Goal: Use online tool/utility: Utilize a website feature to perform a specific function

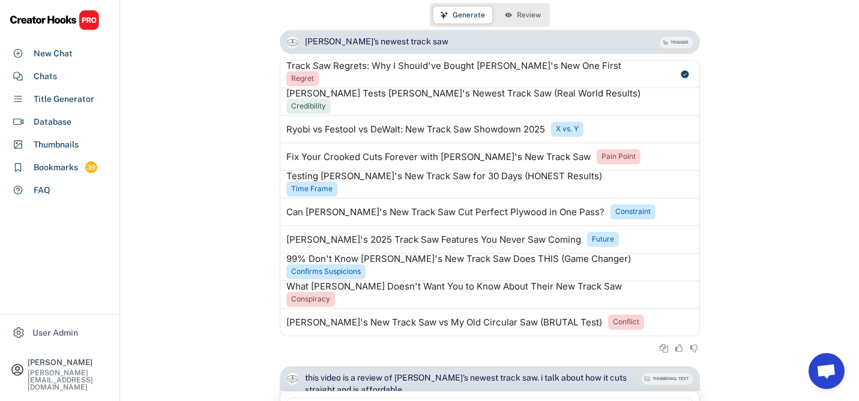
scroll to position [1, 0]
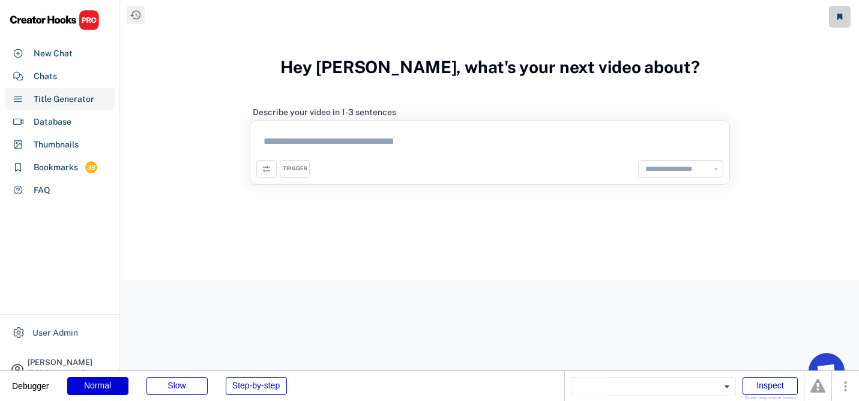
select select "**********"
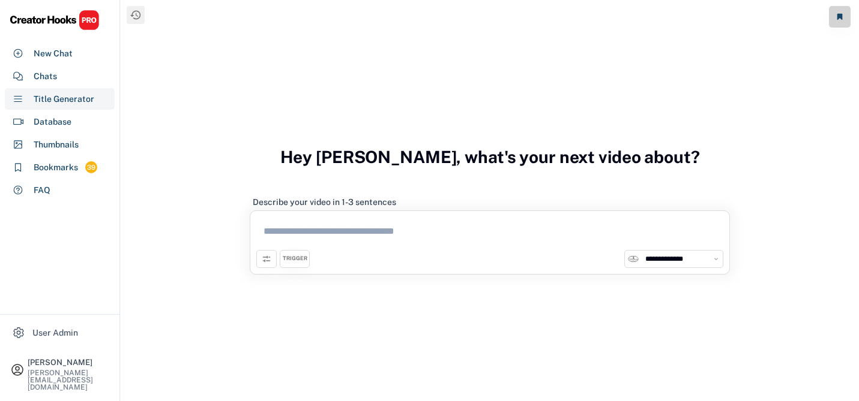
select select "**********"
click at [55, 56] on div "New Chat" at bounding box center [53, 53] width 39 height 13
select select "**********"
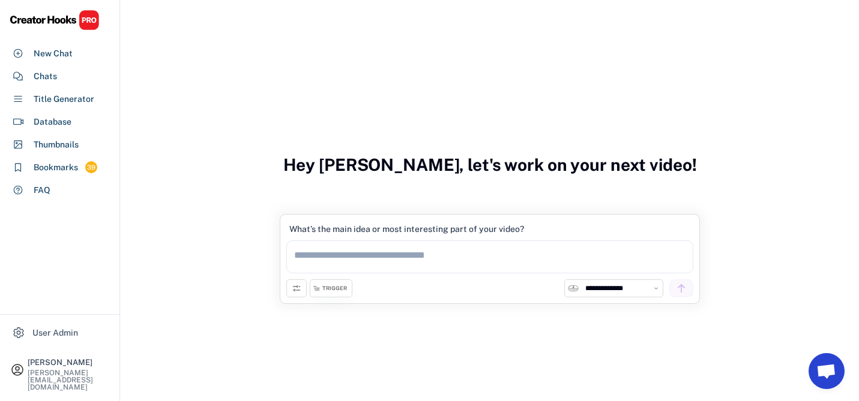
click at [338, 255] on textarea at bounding box center [489, 257] width 407 height 33
type textarea "**********"
click at [677, 287] on use at bounding box center [681, 288] width 11 height 11
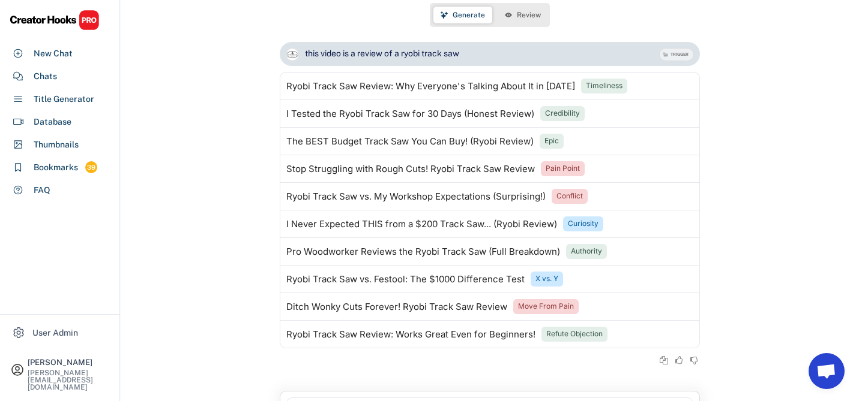
click at [515, 16] on button "Review" at bounding box center [522, 15] width 50 height 17
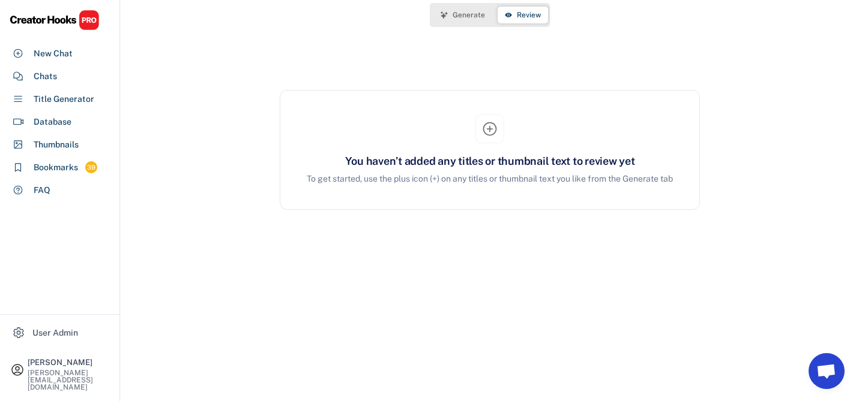
click at [454, 12] on span "Generate" at bounding box center [468, 14] width 32 height 7
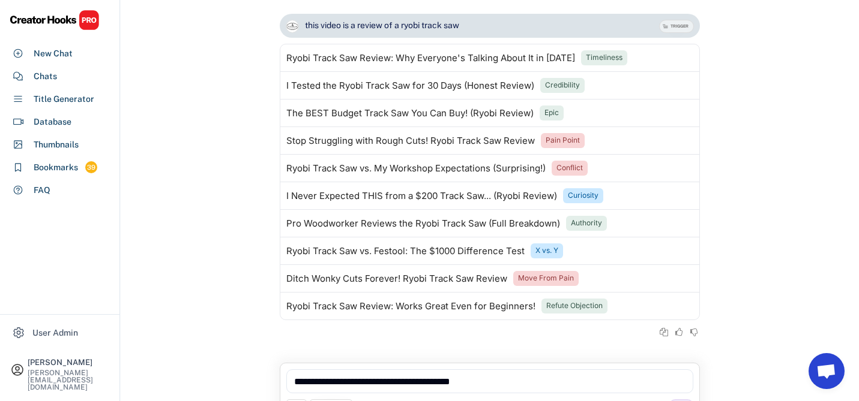
scroll to position [30, 0]
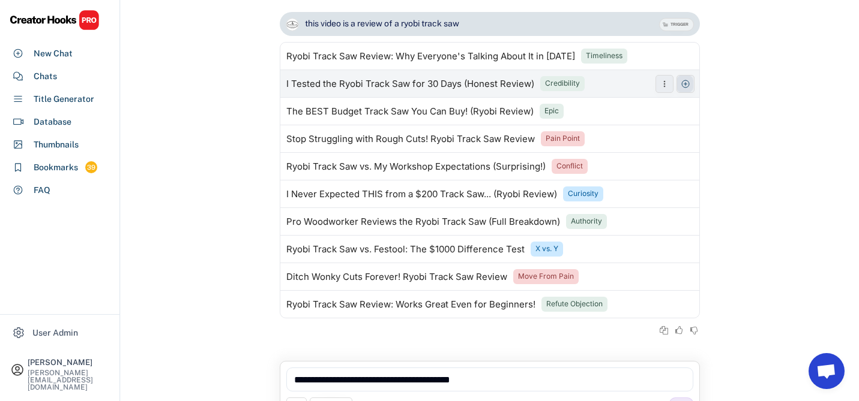
click at [684, 83] on use at bounding box center [685, 84] width 10 height 10
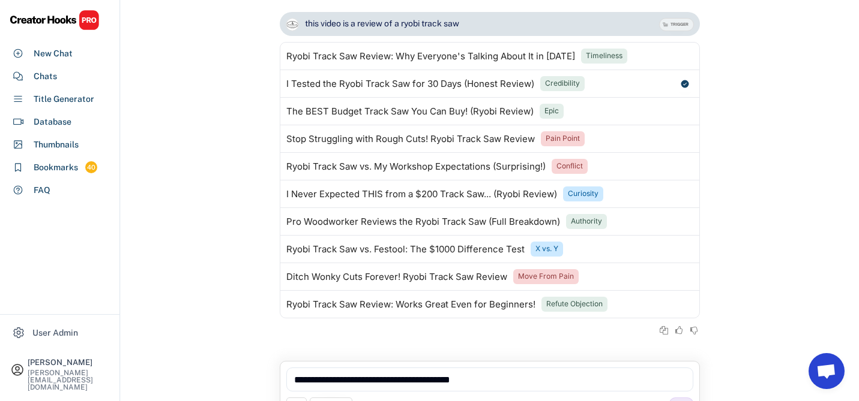
scroll to position [0, 0]
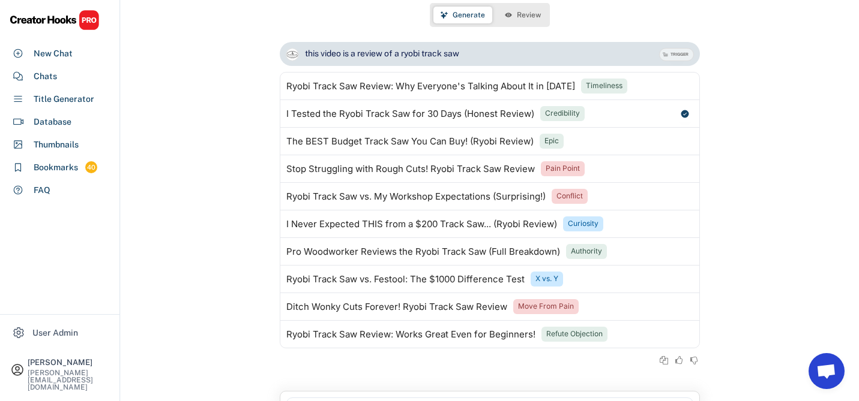
click at [533, 18] on span "Review" at bounding box center [529, 14] width 24 height 7
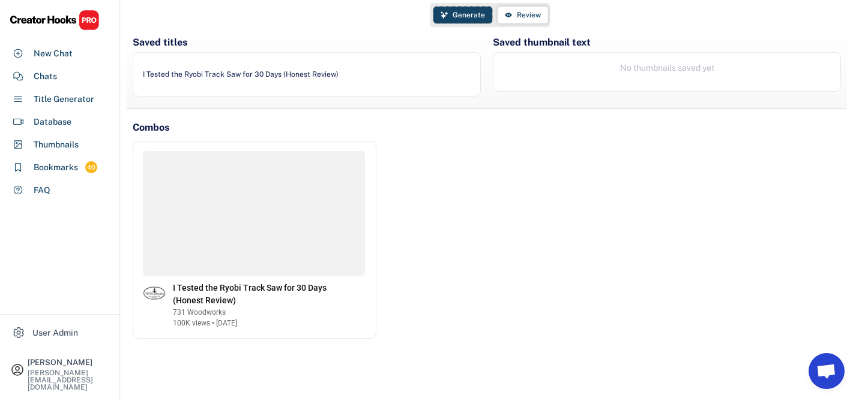
click at [461, 14] on span "Generate" at bounding box center [468, 14] width 32 height 7
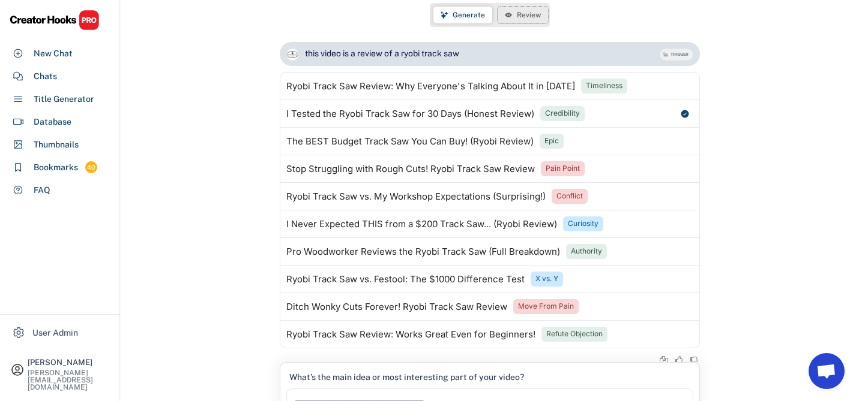
click at [521, 14] on span "Review" at bounding box center [529, 14] width 24 height 7
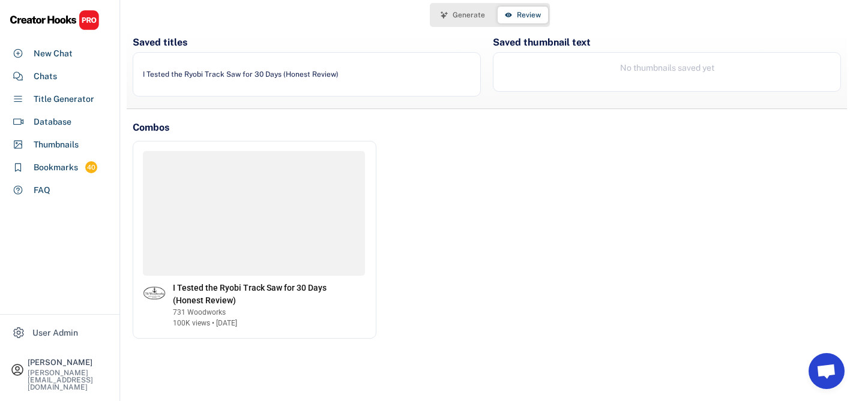
click at [461, 10] on button "Generate" at bounding box center [462, 15] width 59 height 17
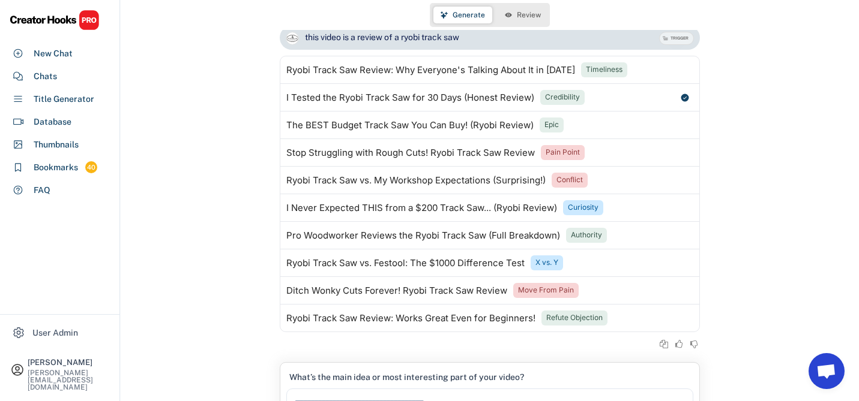
scroll to position [59, 0]
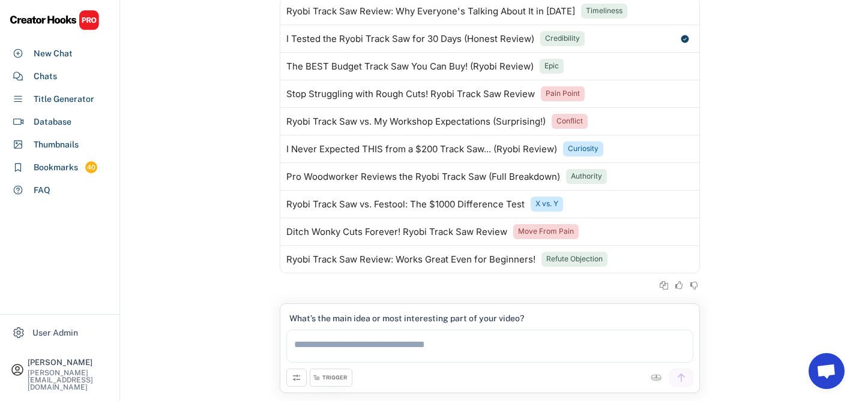
click at [341, 378] on div "TRIGGER" at bounding box center [334, 378] width 25 height 8
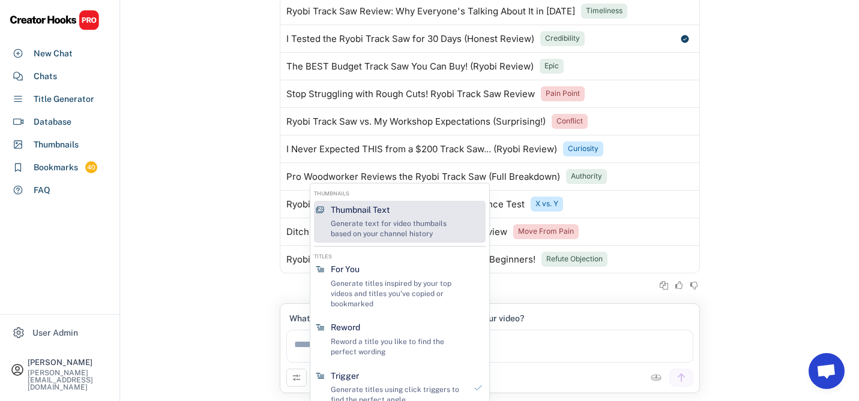
click at [359, 222] on div "Generate text for video thumbails based on your channel history" at bounding box center [398, 229] width 135 height 20
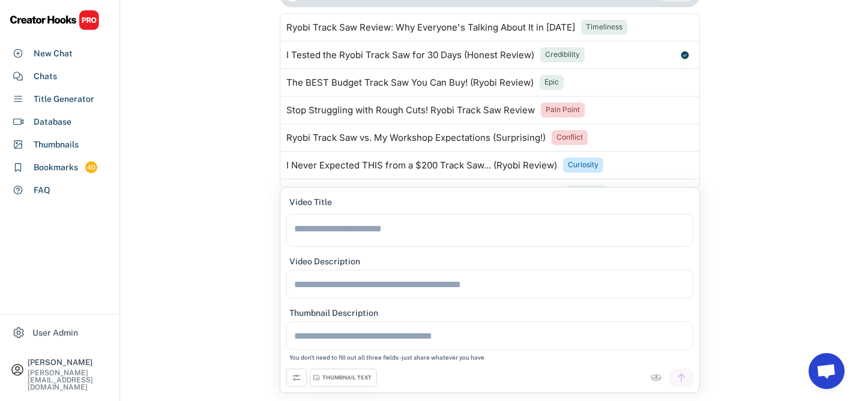
scroll to position [0, 0]
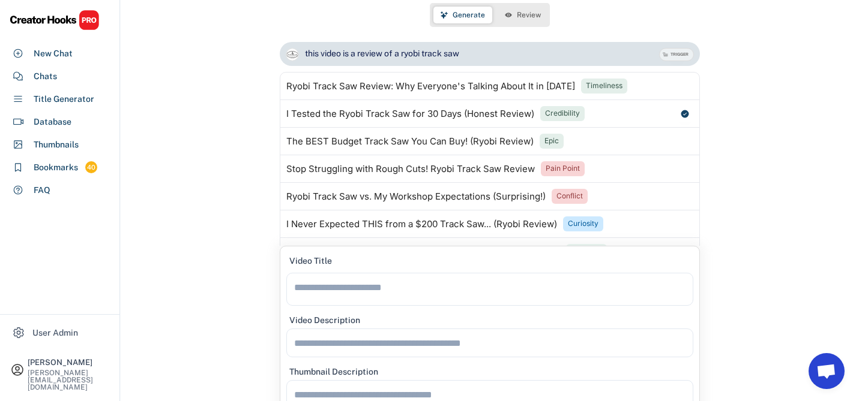
click at [358, 53] on div "this video is a review of a ryobi track saw" at bounding box center [382, 54] width 154 height 12
copy div "this video is a review of a ryobi track saw"
click at [326, 339] on textarea at bounding box center [489, 343] width 407 height 29
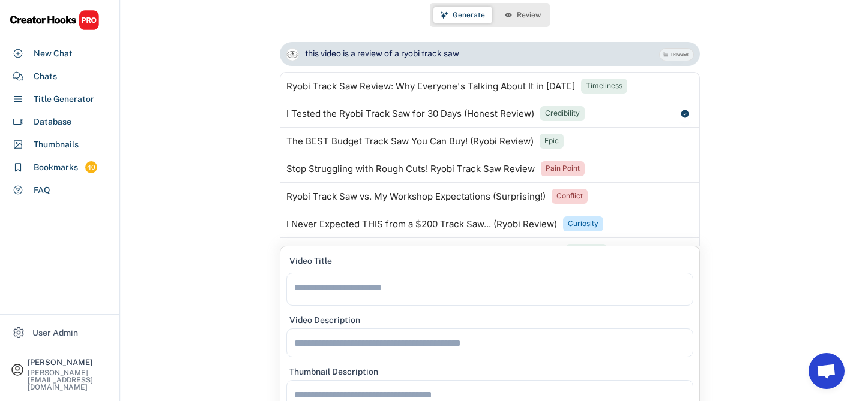
paste textarea "**********"
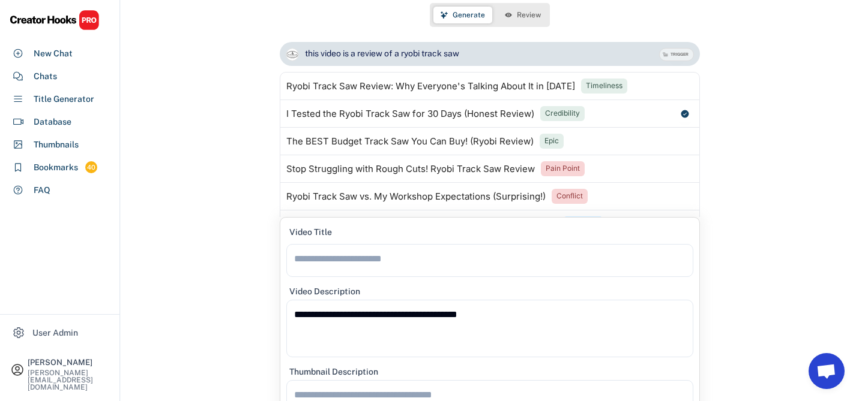
scroll to position [59, 0]
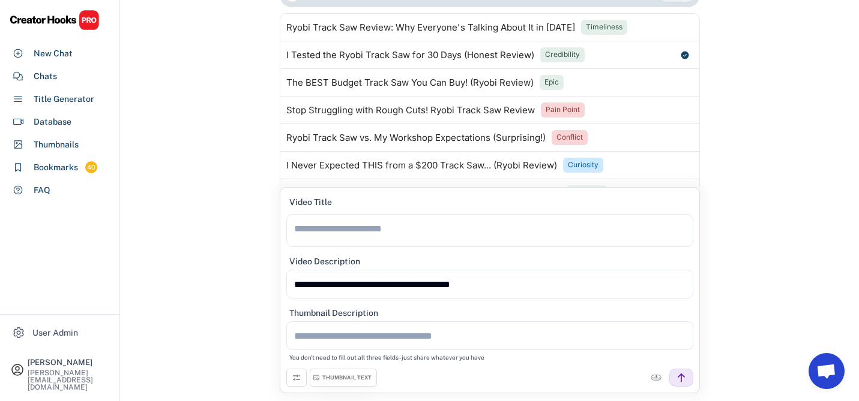
type textarea "**********"
click at [683, 376] on use at bounding box center [681, 378] width 11 height 11
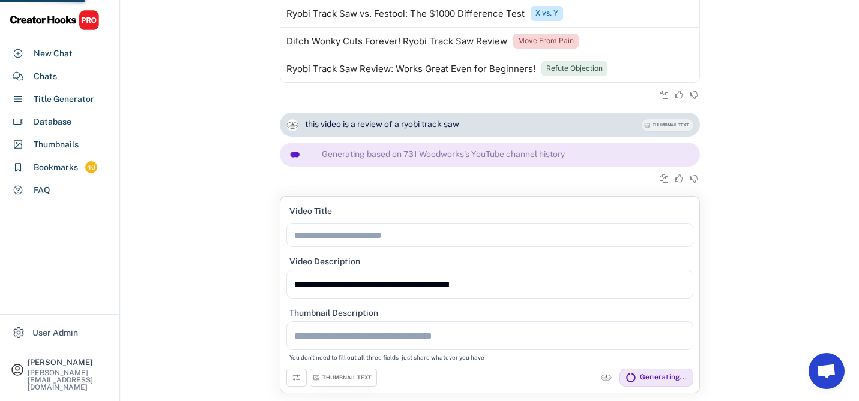
scroll to position [59, 0]
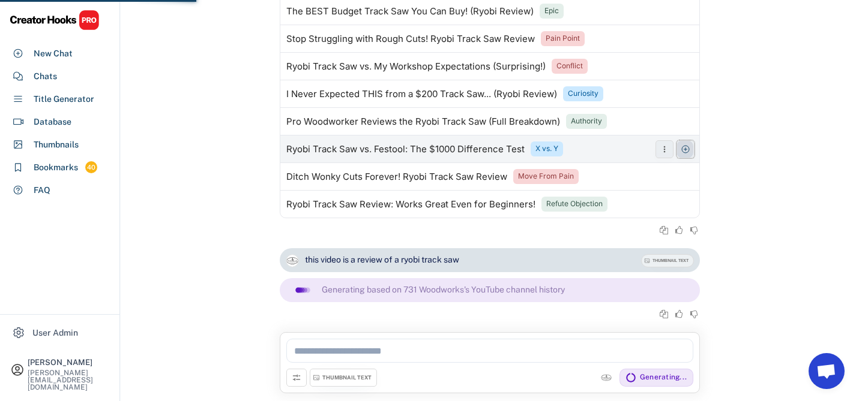
click at [689, 149] on icon at bounding box center [685, 150] width 10 height 10
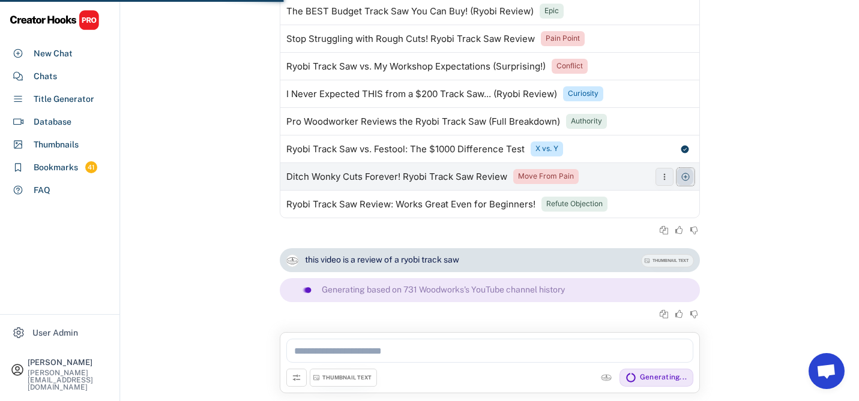
click at [690, 175] on button at bounding box center [685, 177] width 18 height 18
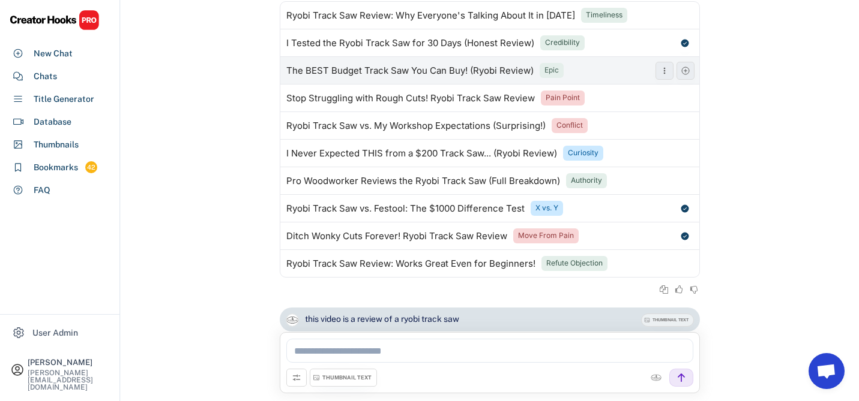
scroll to position [0, 0]
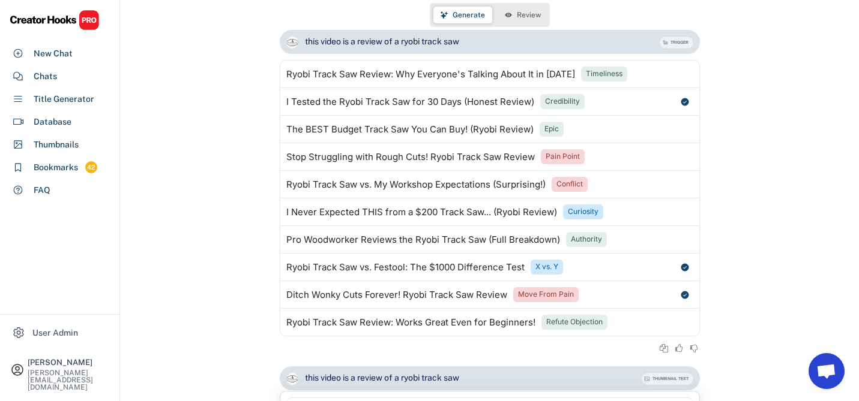
click at [517, 17] on span "Review" at bounding box center [529, 14] width 24 height 7
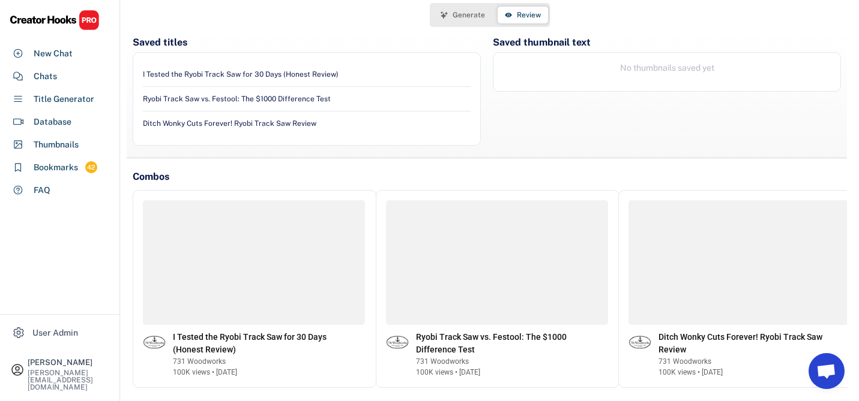
click at [466, 15] on span "Generate" at bounding box center [468, 14] width 32 height 7
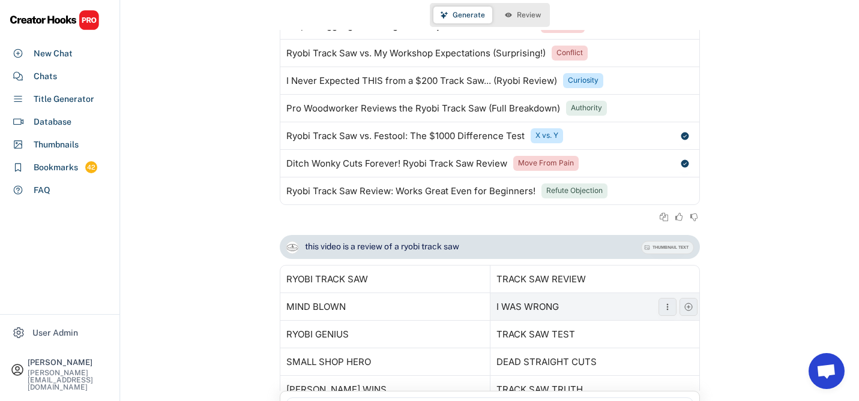
scroll to position [284, 0]
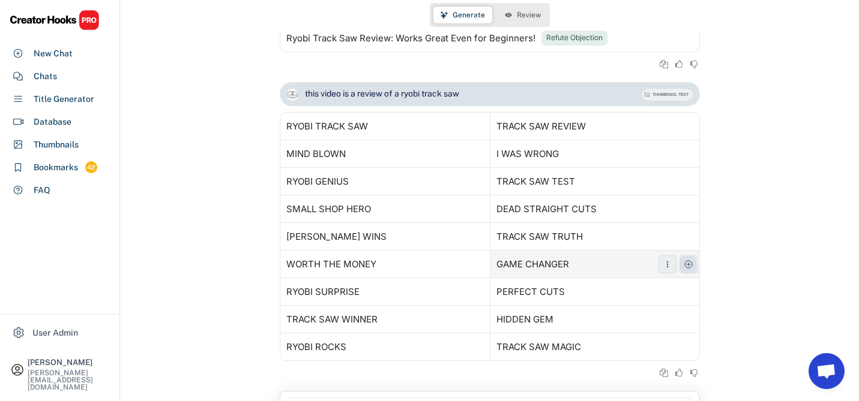
click at [689, 266] on icon at bounding box center [688, 265] width 10 height 10
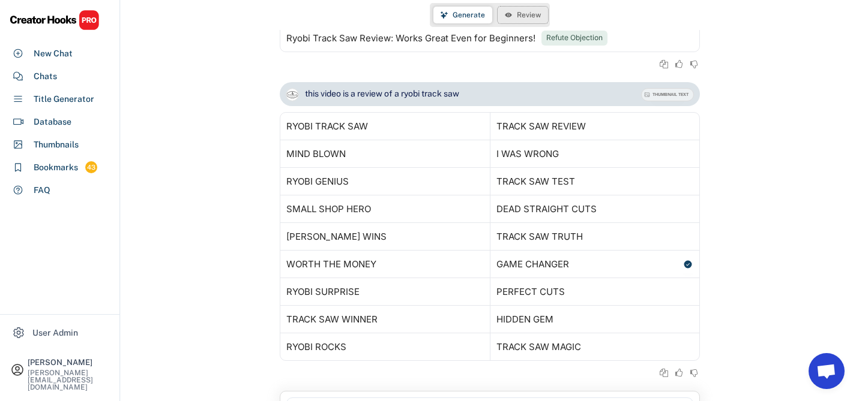
click at [532, 18] on span "Review" at bounding box center [529, 14] width 24 height 7
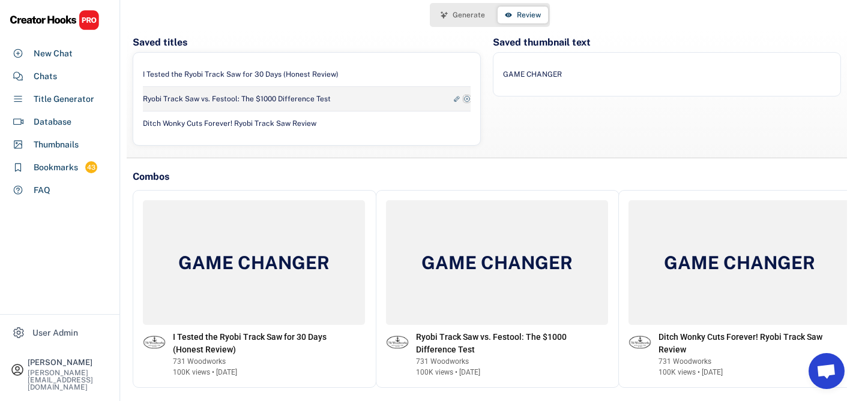
click at [467, 99] on use at bounding box center [466, 98] width 7 height 7
